Goal: Check status: Check status

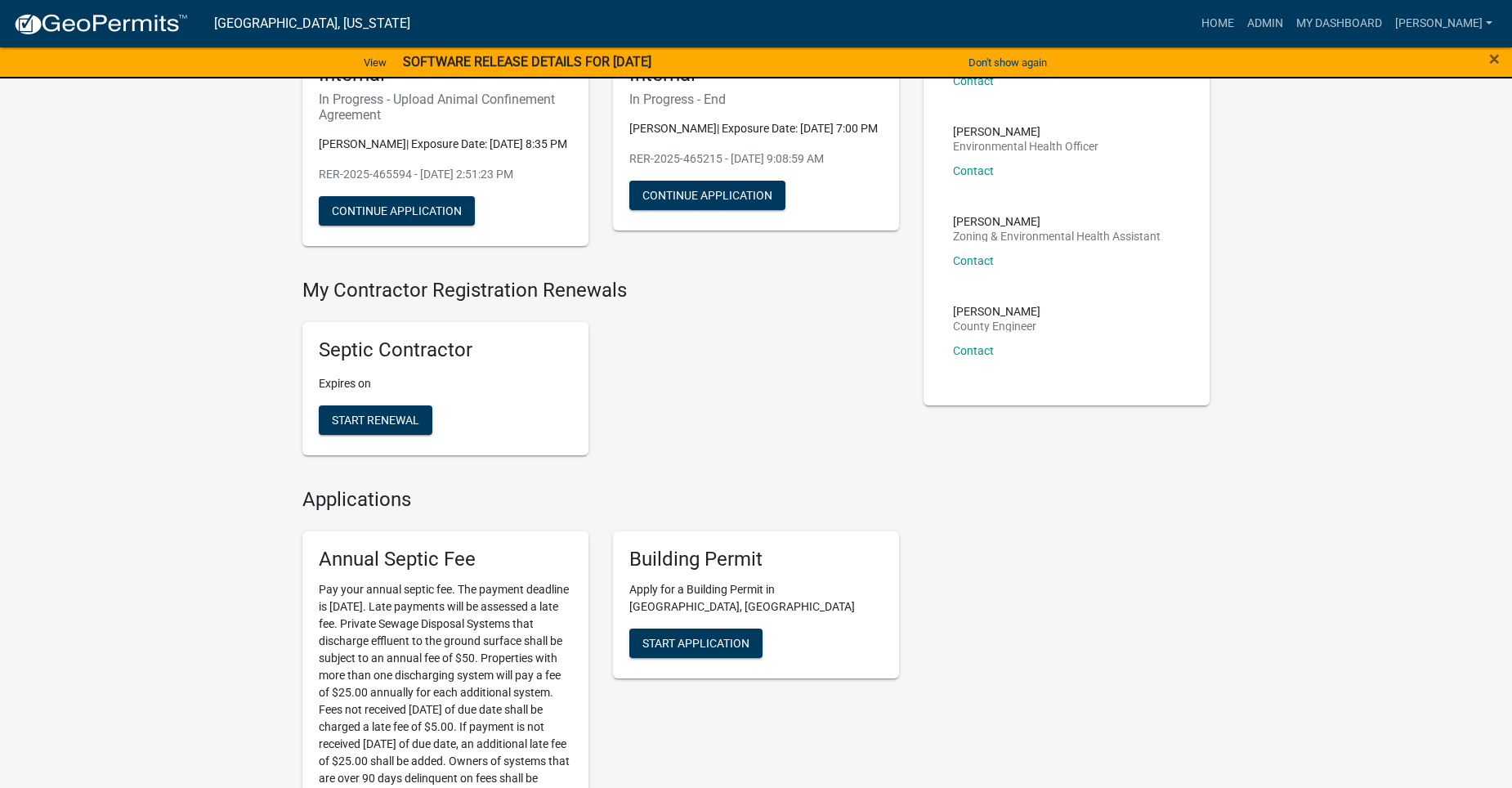
scroll to position [327, 0]
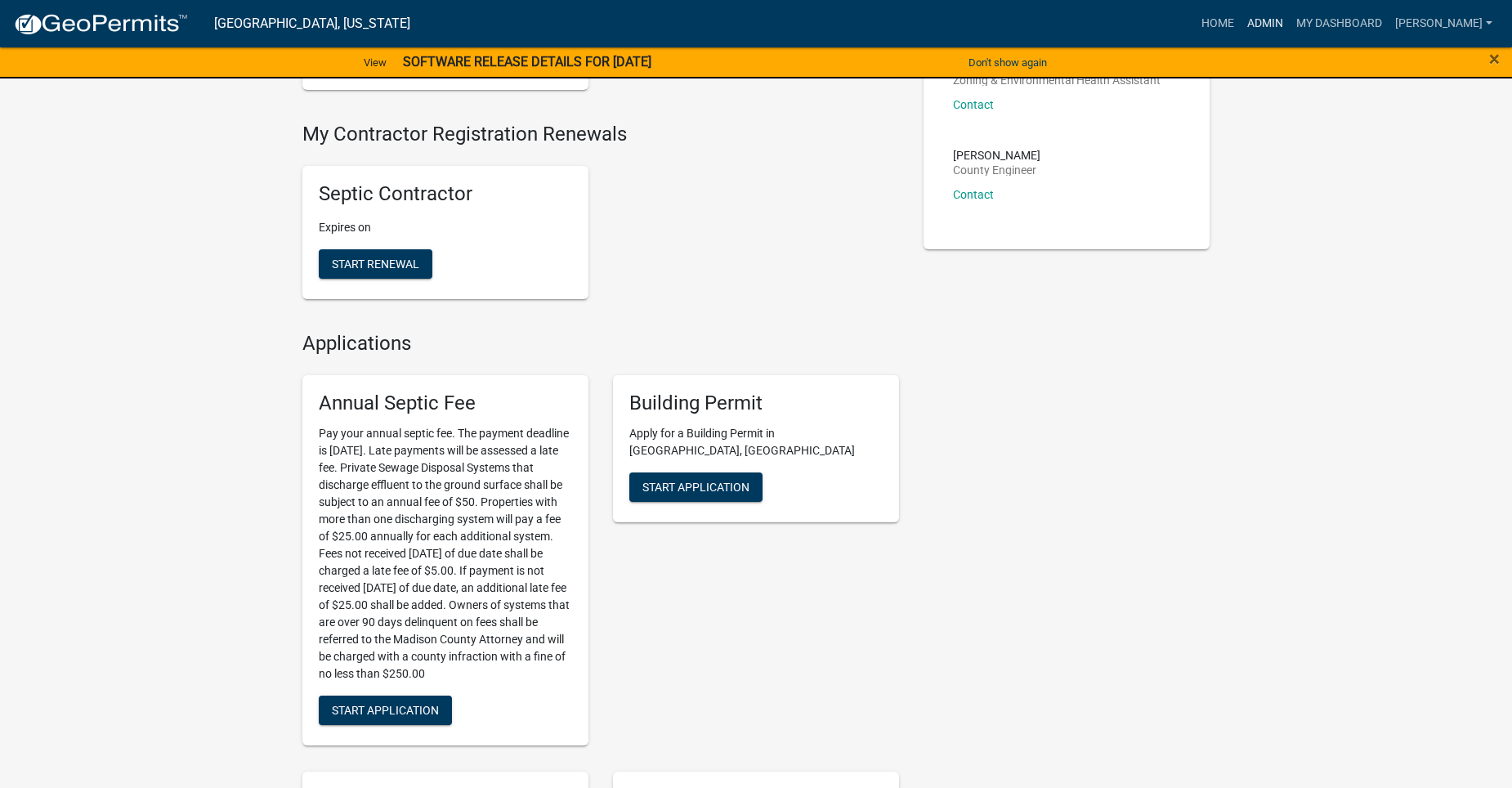
click at [1290, 17] on link "Admin" at bounding box center [1265, 24] width 49 height 31
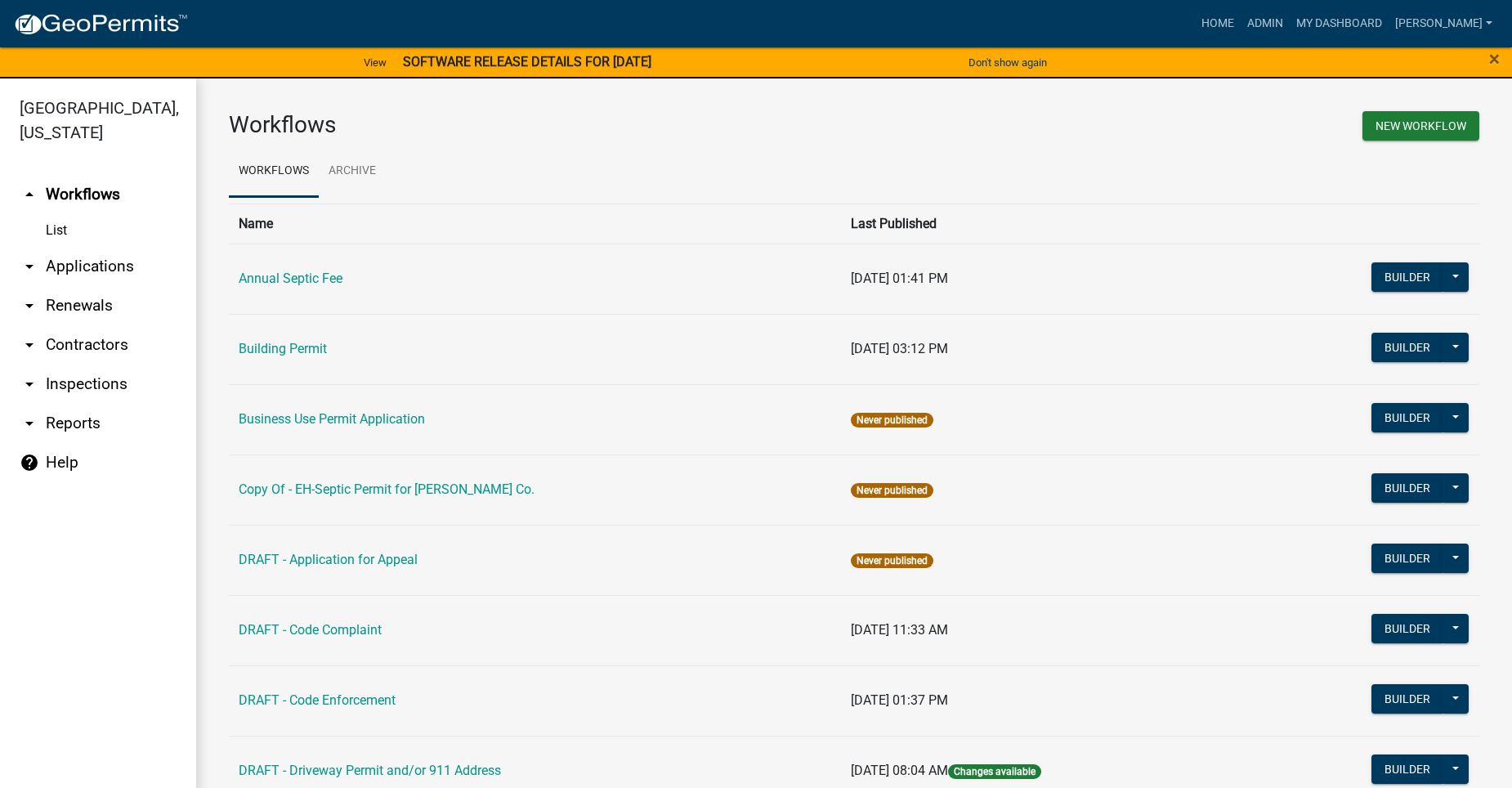
click at [49, 247] on link "arrow_drop_down Applications" at bounding box center [97, 266] width 196 height 39
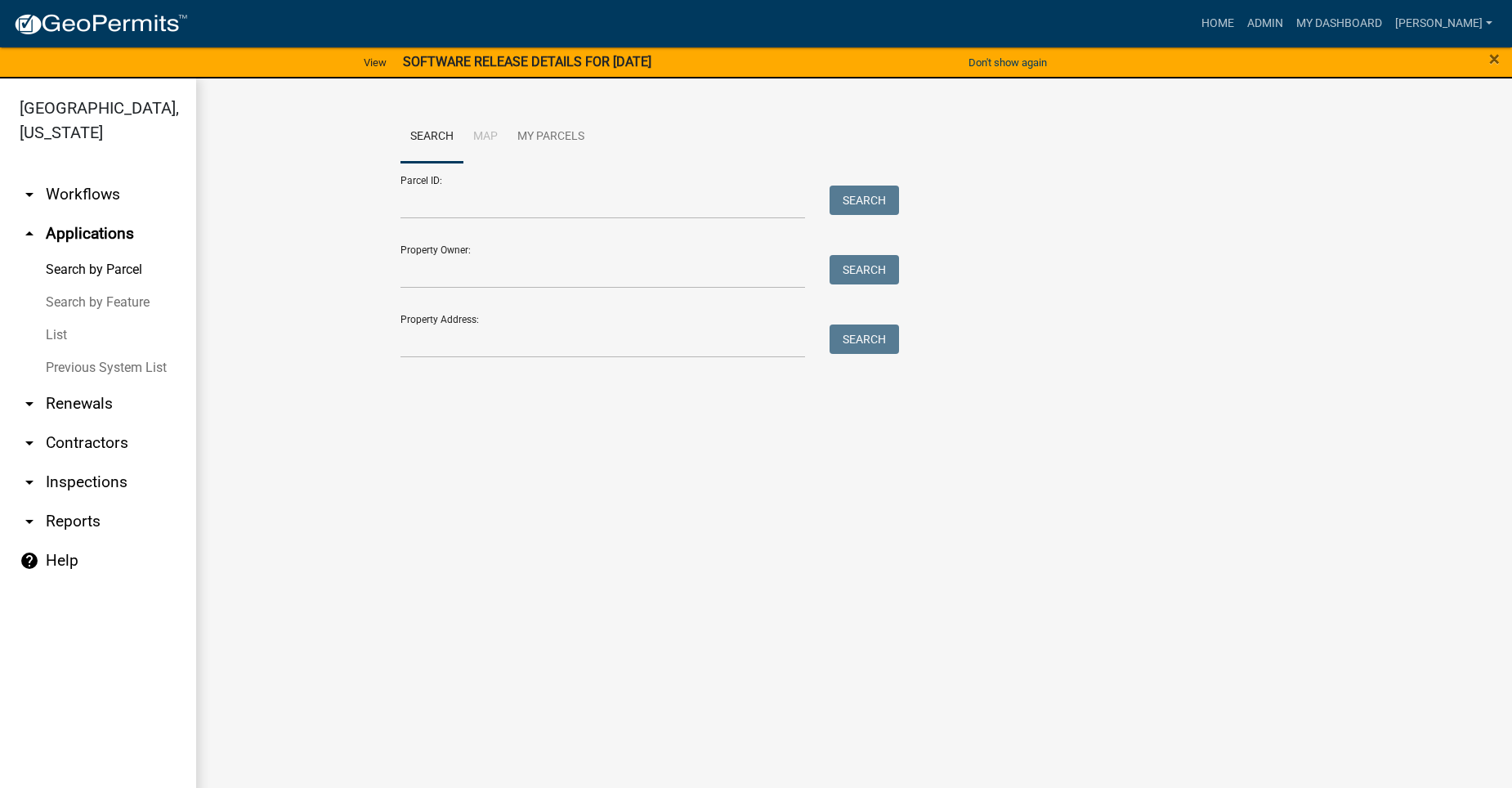
click at [74, 175] on link "arrow_drop_down Workflows" at bounding box center [97, 194] width 196 height 39
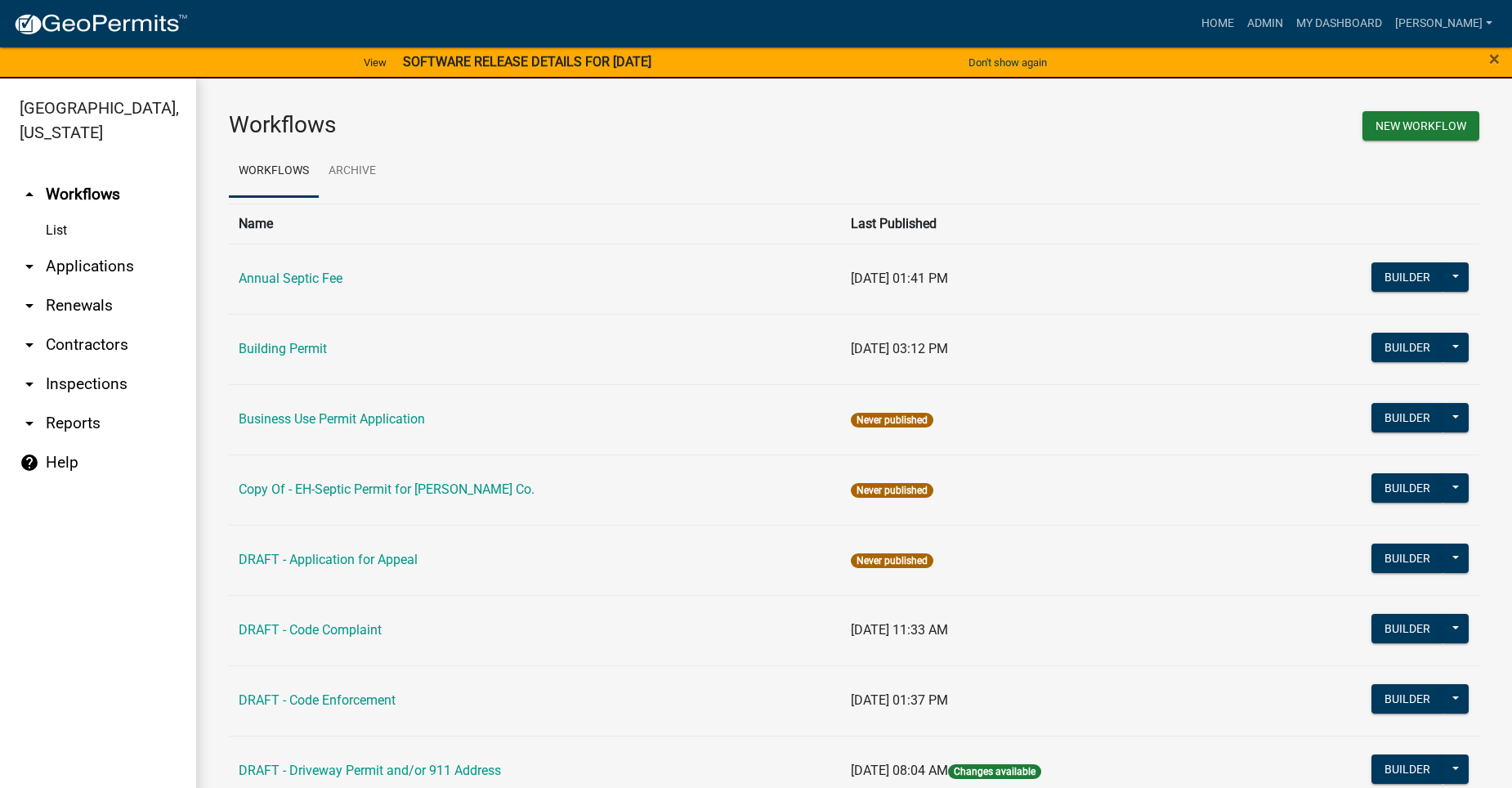
click at [279, 336] on td "Building Permit" at bounding box center [535, 349] width 612 height 70
click at [289, 345] on link "Building Permit" at bounding box center [282, 348] width 88 height 15
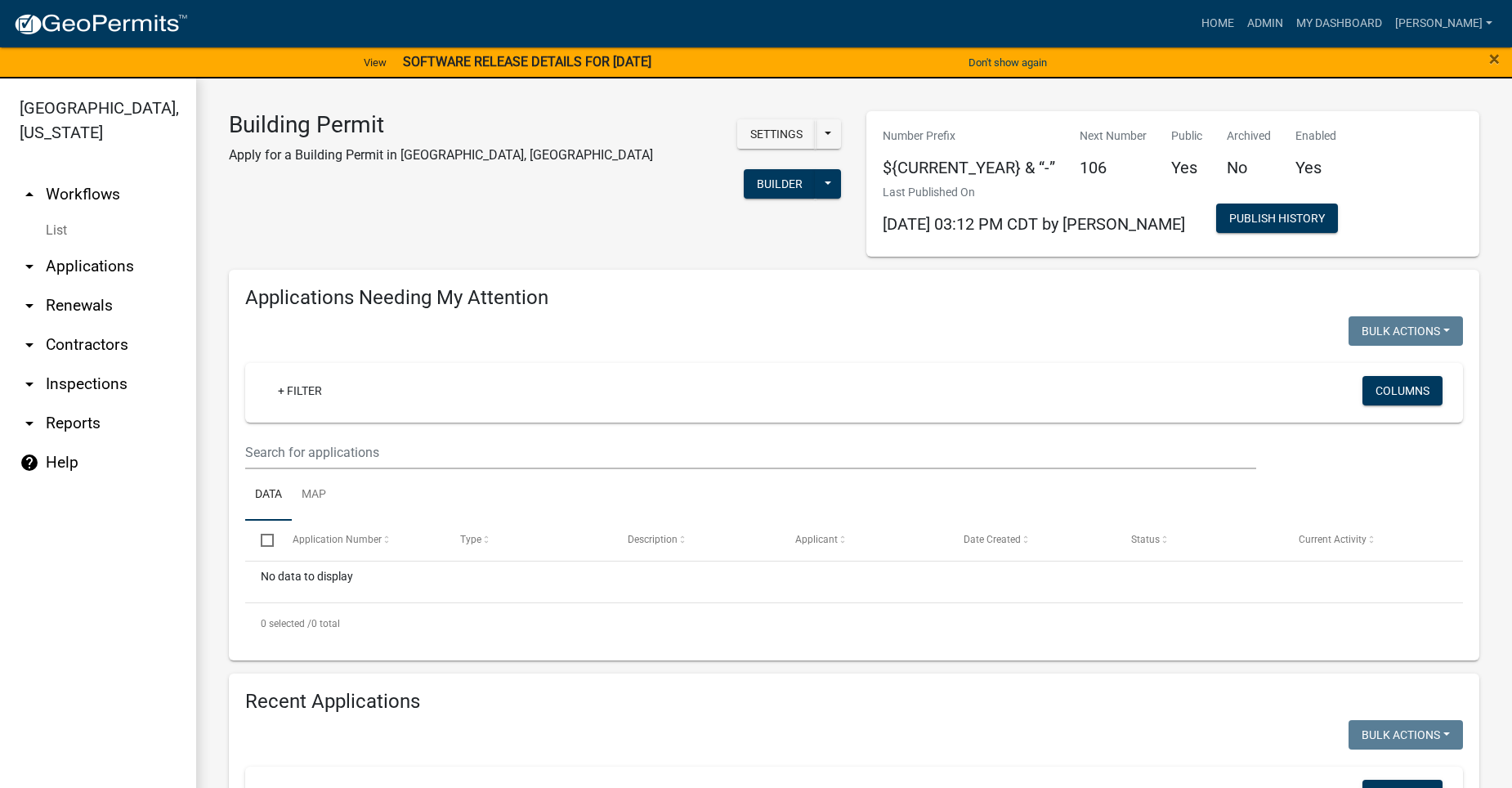
select select "2: 50"
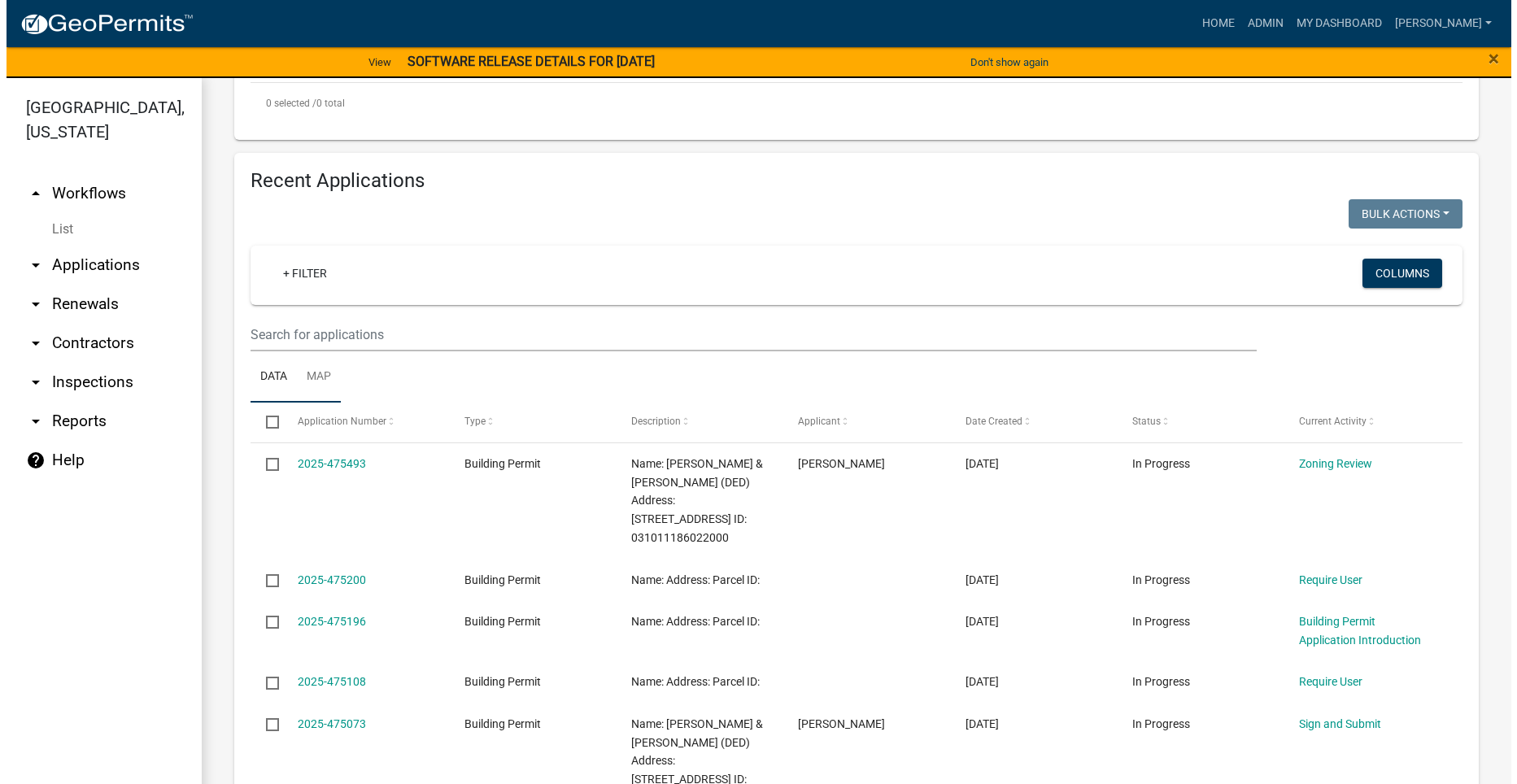
scroll to position [488, 0]
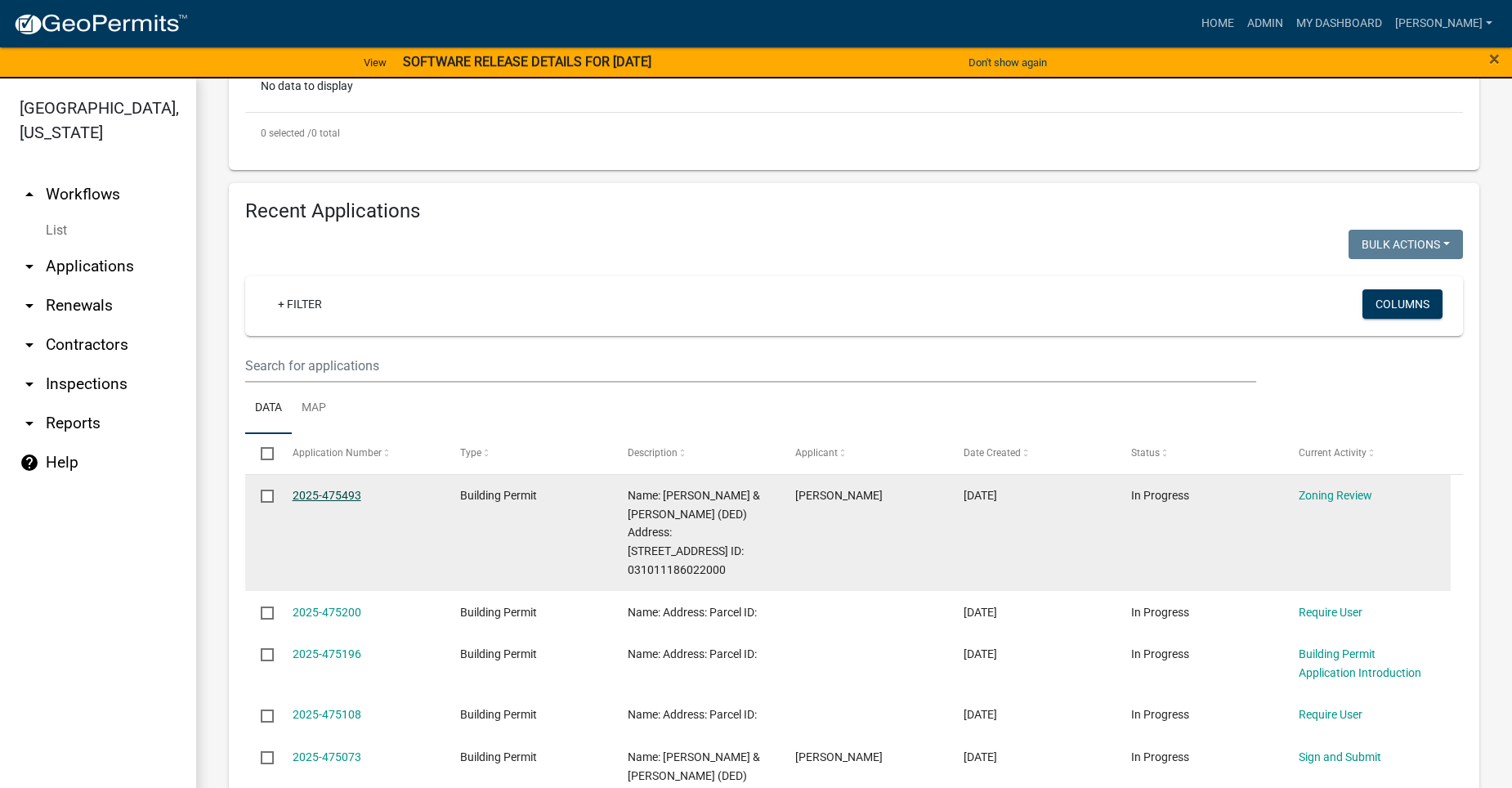
click at [315, 489] on link "2025-475493" at bounding box center [326, 496] width 69 height 13
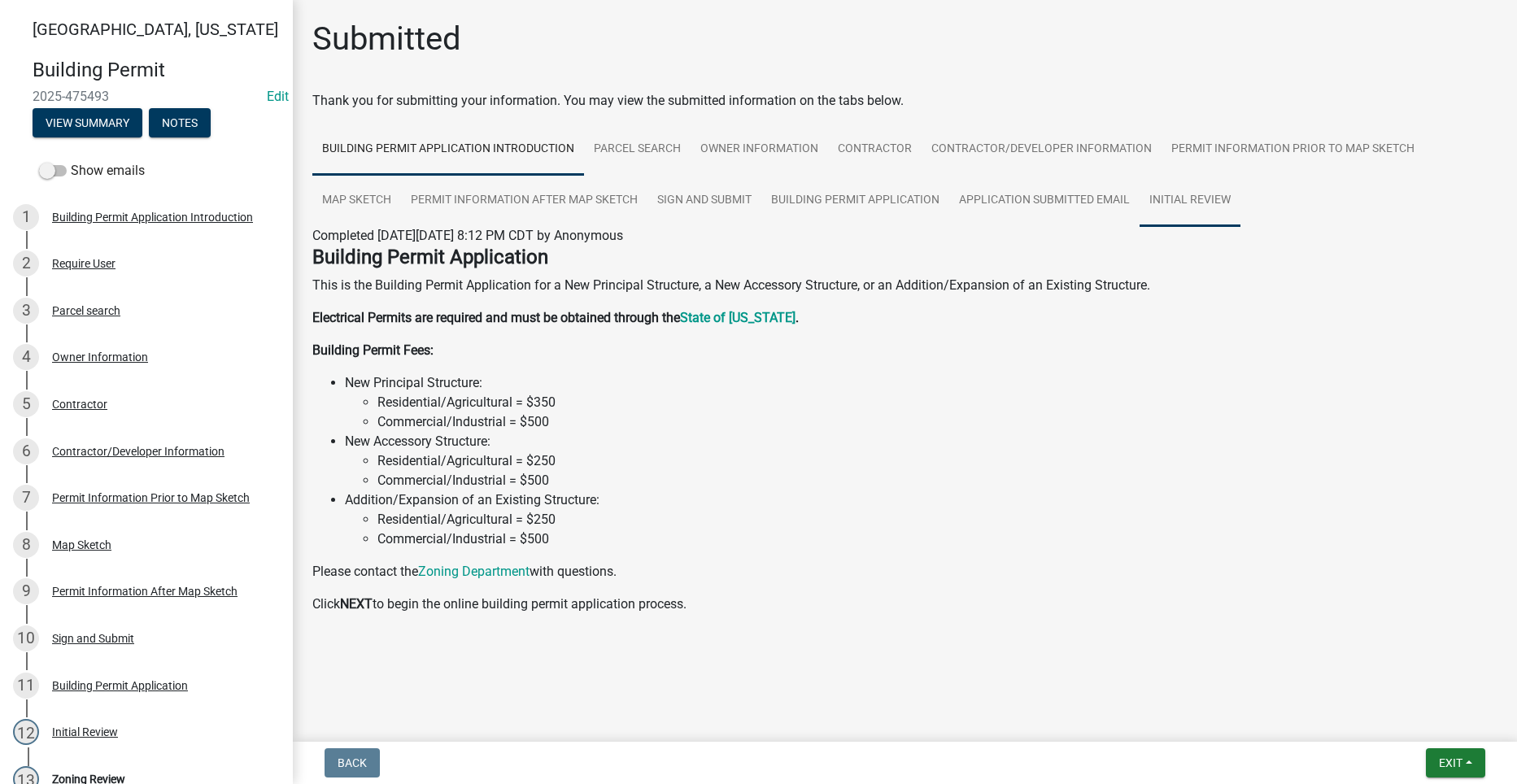
click at [1163, 194] on link "Initial Review" at bounding box center [1189, 200] width 101 height 52
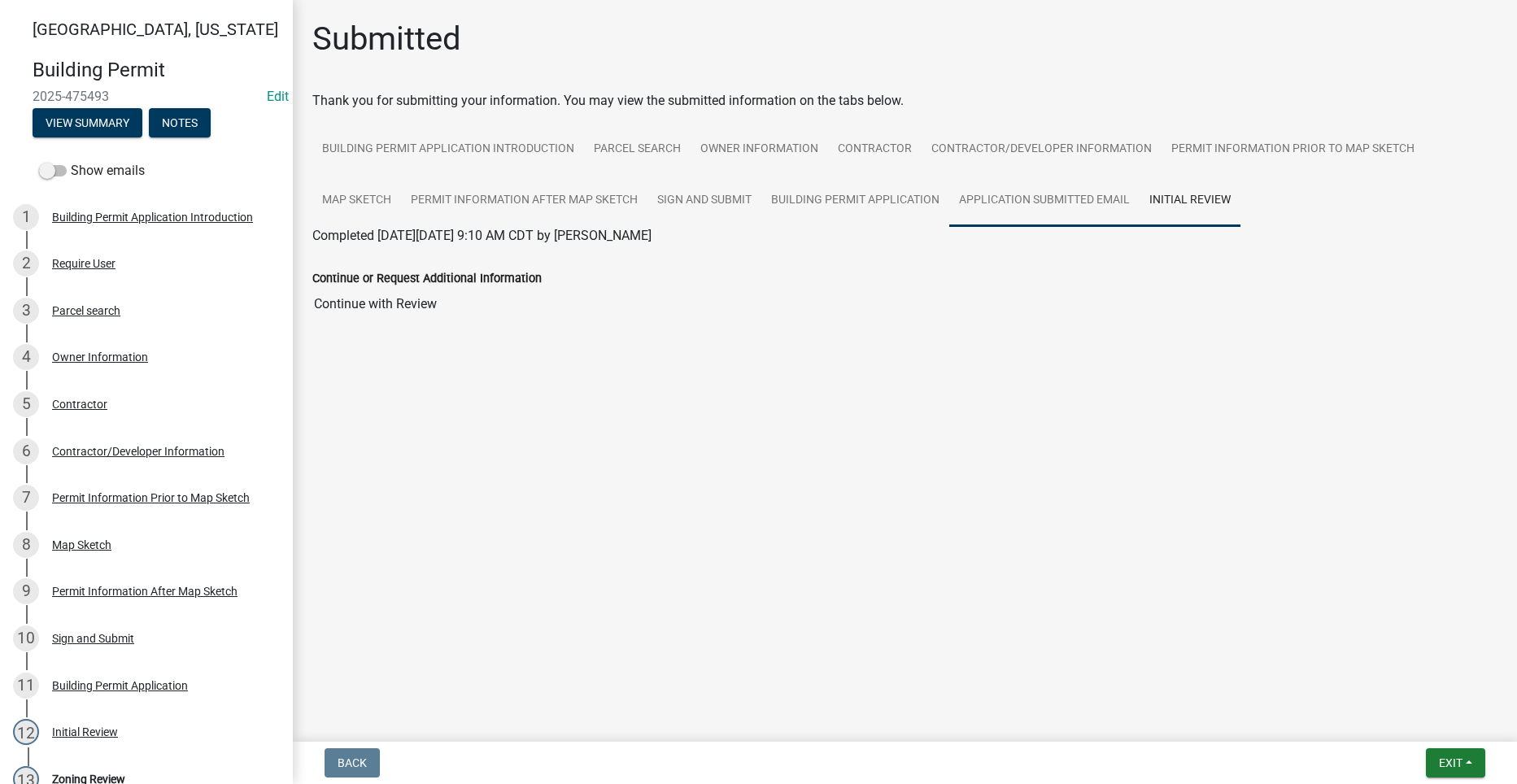
click at [1082, 194] on link "Application Submitted Email" at bounding box center [1044, 200] width 190 height 52
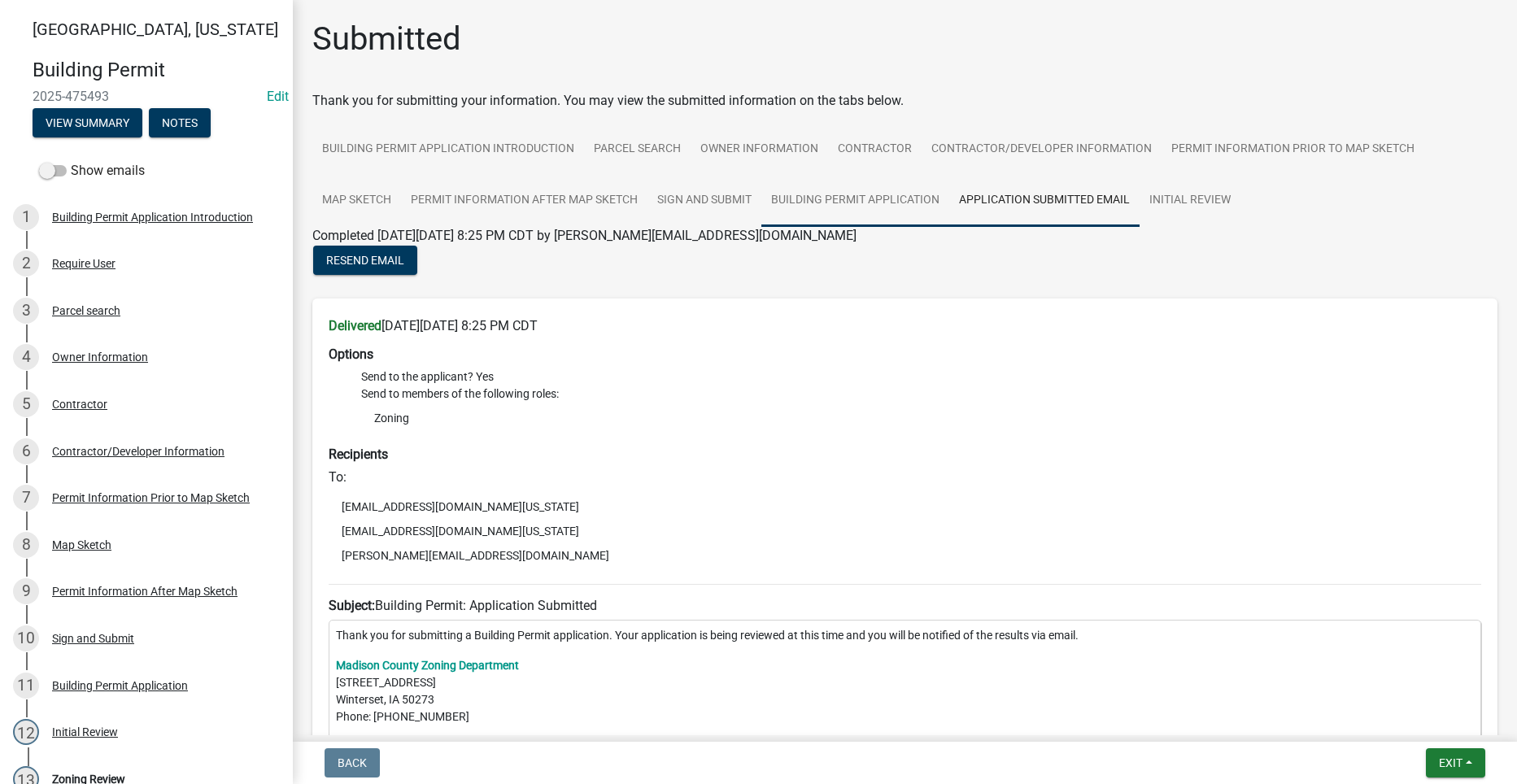
click at [895, 197] on link "Building Permit Application" at bounding box center [856, 200] width 188 height 52
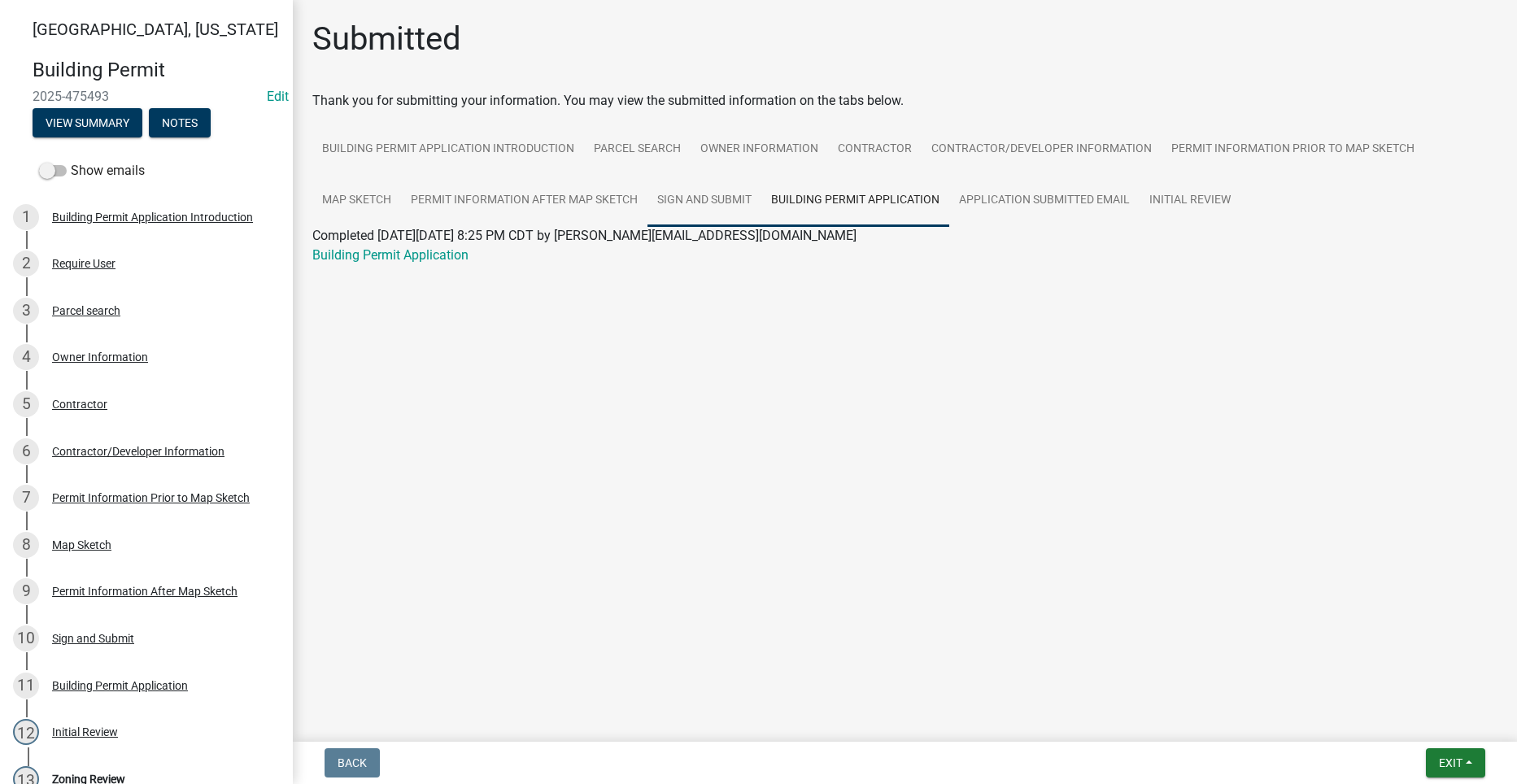
click at [758, 201] on link "Sign and Submit" at bounding box center [704, 200] width 114 height 52
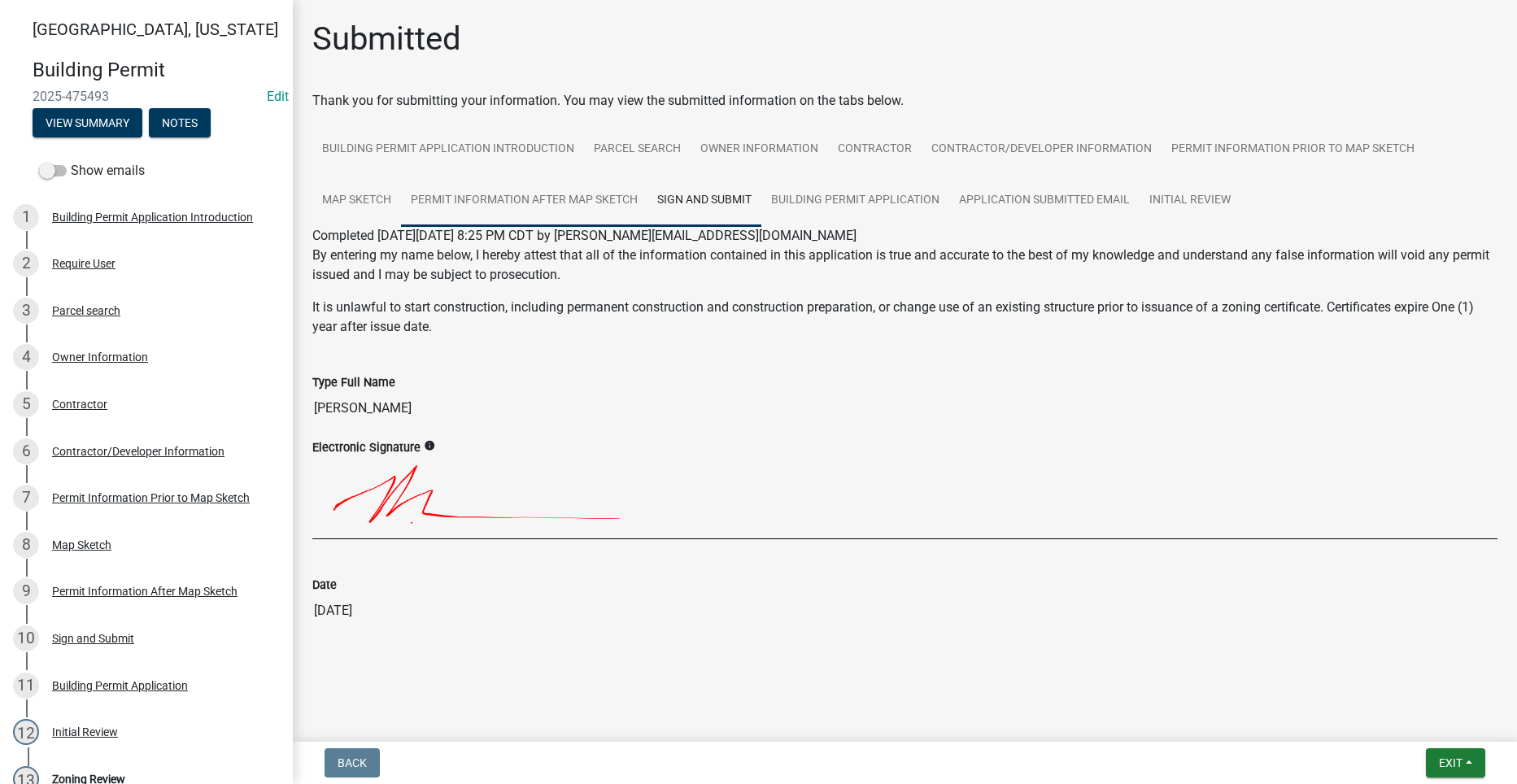
click at [535, 194] on link "Permit Information After Map Sketch" at bounding box center [524, 200] width 247 height 52
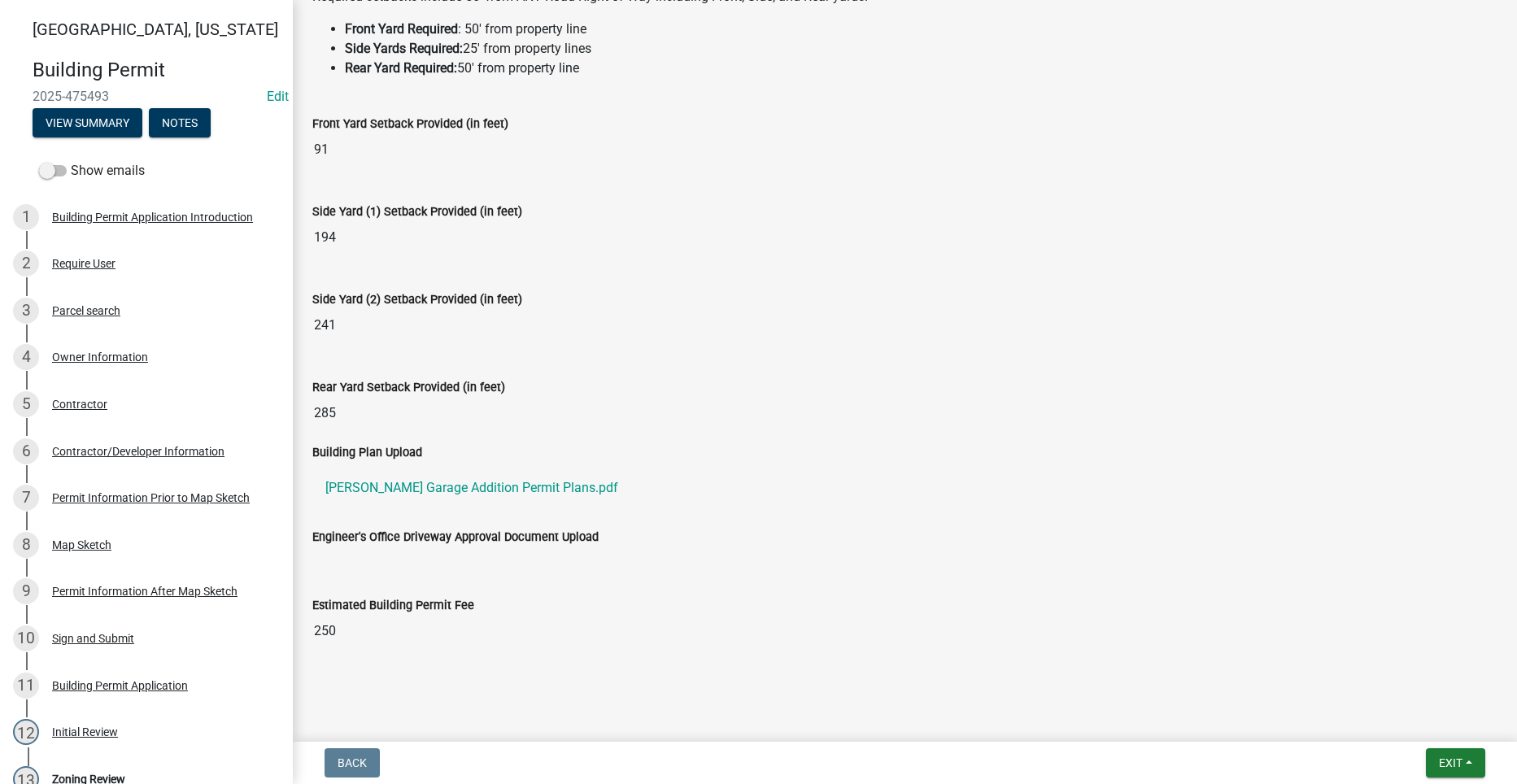
scroll to position [296, 0]
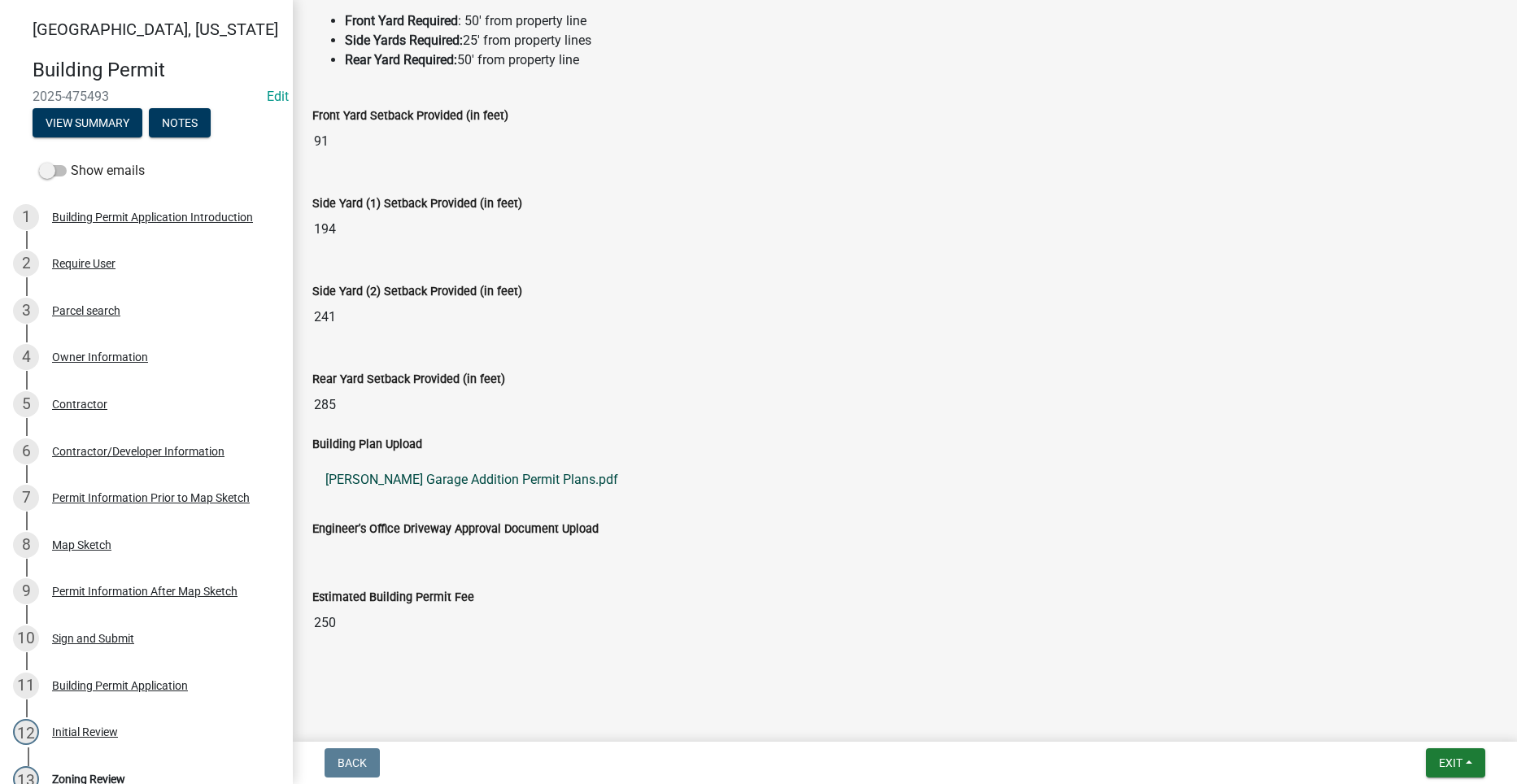
click at [394, 478] on link "[PERSON_NAME] Garage Addition Permit Plans.pdf" at bounding box center [905, 479] width 1186 height 39
